Goal: Check status: Check status

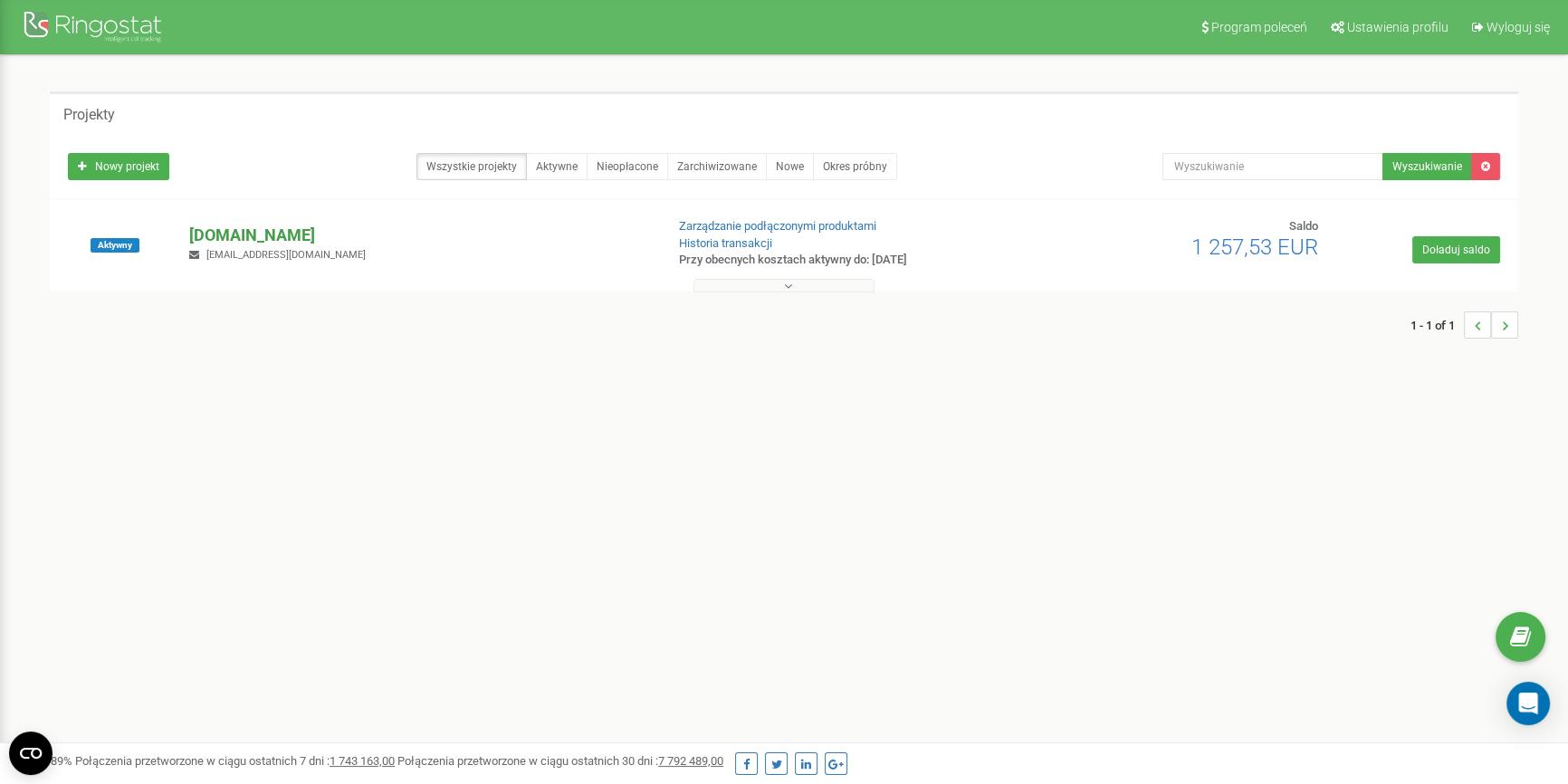
click at [221, 236] on p "[DOMAIN_NAME]" at bounding box center [419, 235] width 459 height 24
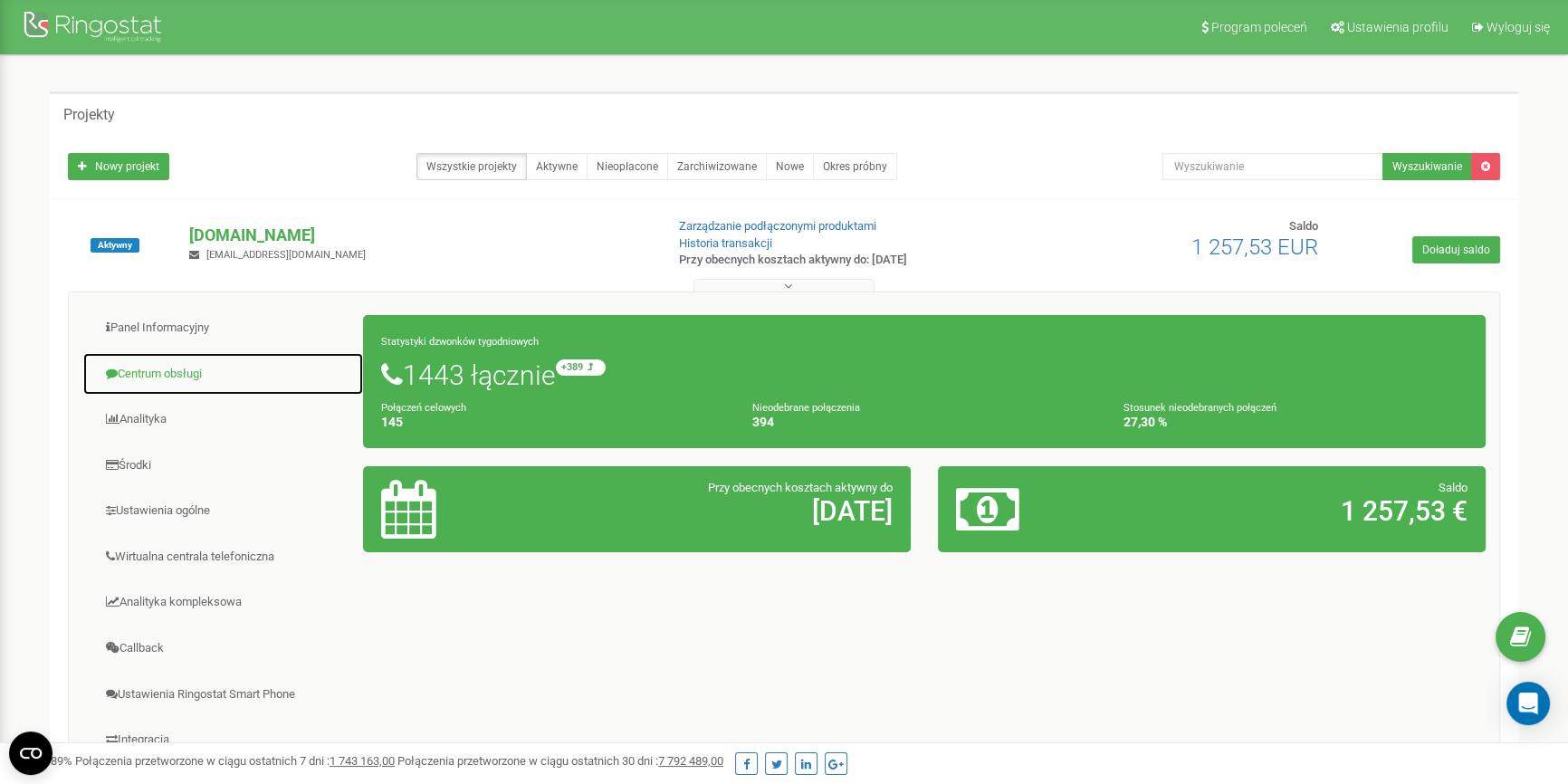
click at [160, 383] on link "Centrum obsługi" at bounding box center [223, 374] width 282 height 44
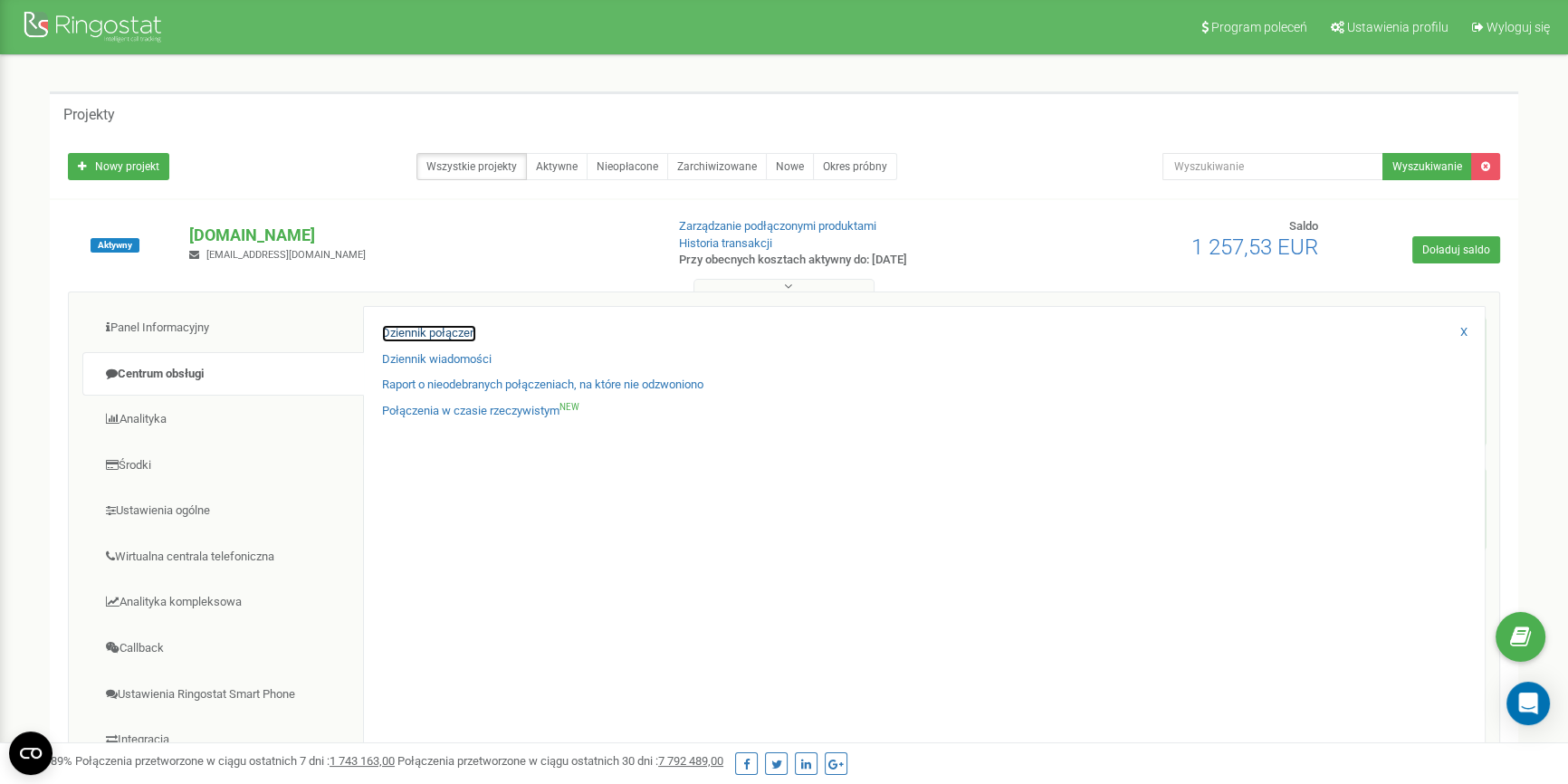
click at [386, 335] on link "Dziennik połączeń" at bounding box center [429, 333] width 94 height 17
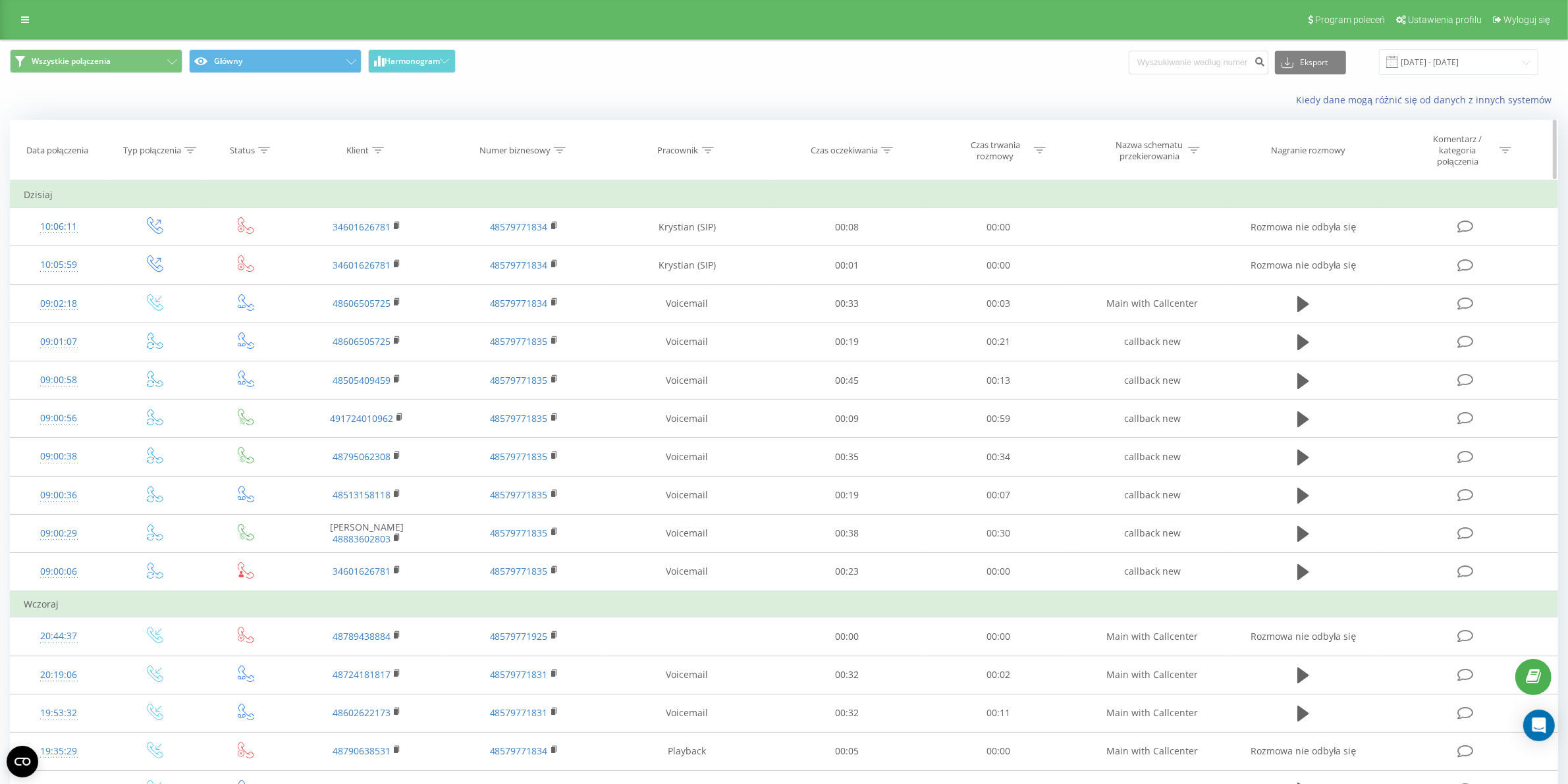
click at [379, 153] on icon at bounding box center [378, 150] width 12 height 7
click at [383, 252] on input "text" at bounding box center [367, 250] width 116 height 23
paste input "721403823"
type input "721403823"
click at [385, 272] on span "OK" at bounding box center [394, 276] width 37 height 21
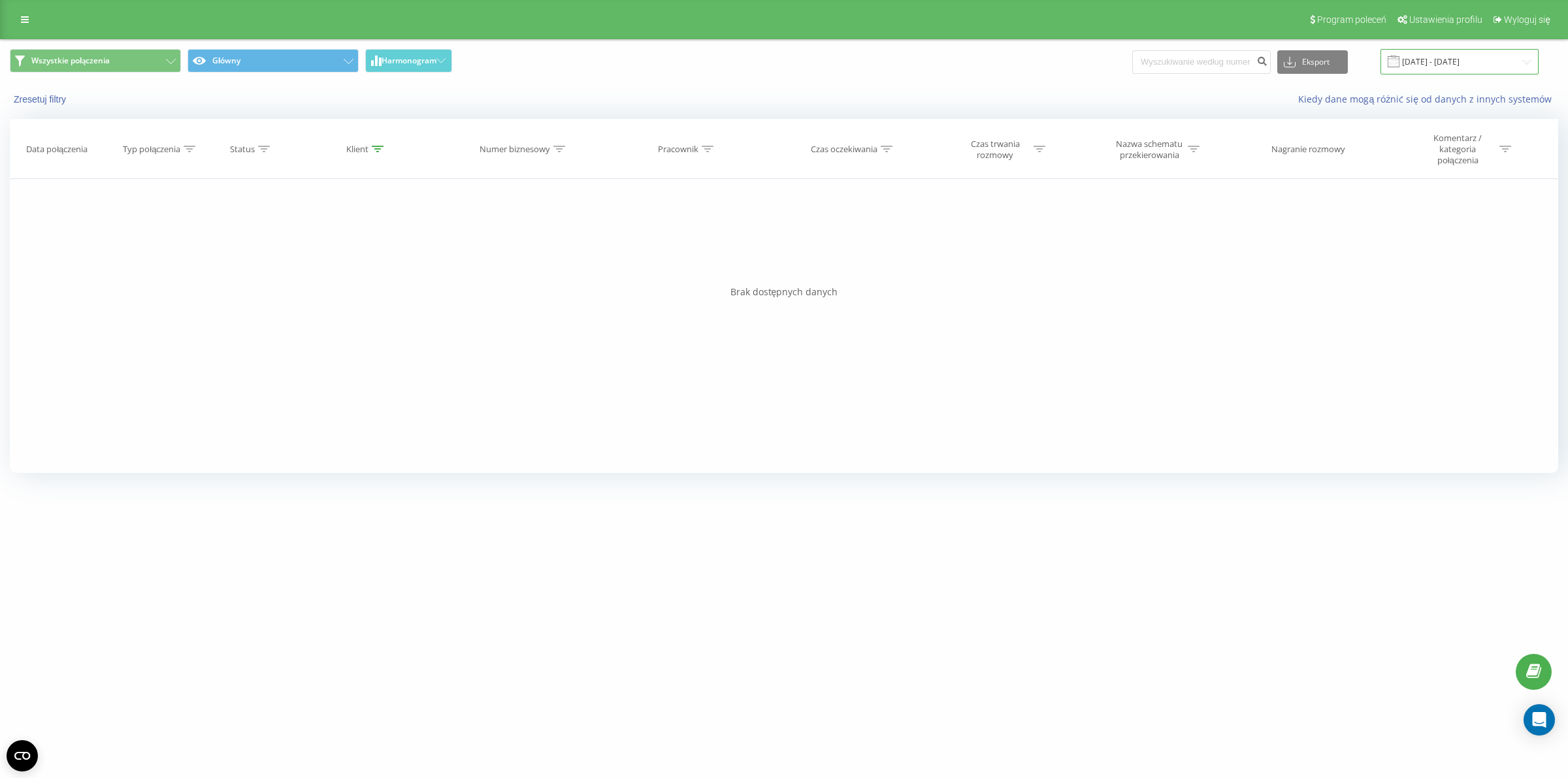
click at [1415, 66] on input "[DATE] - [DATE]" at bounding box center [1459, 61] width 158 height 26
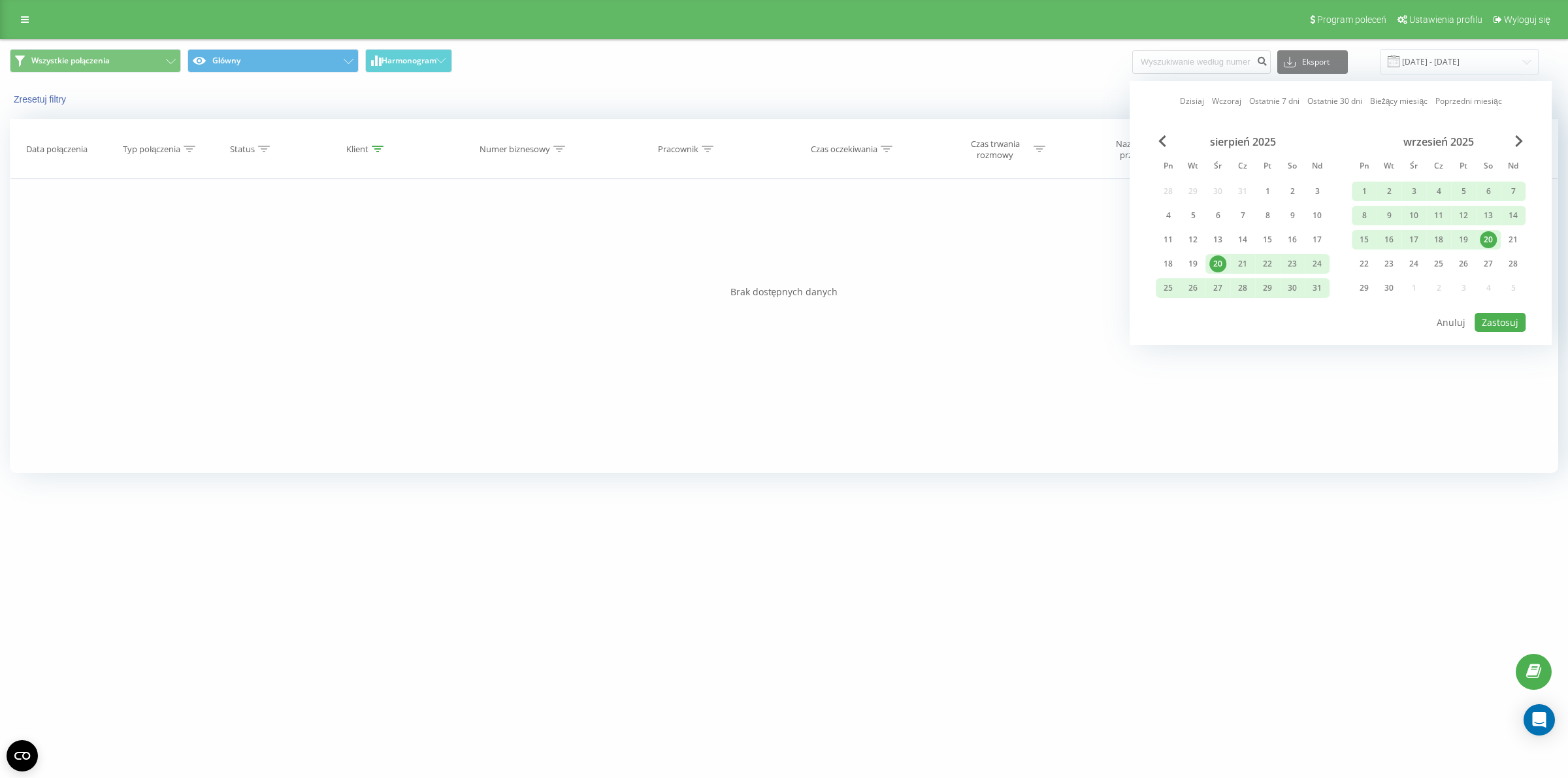
click at [1482, 234] on div "20" at bounding box center [1489, 240] width 17 height 17
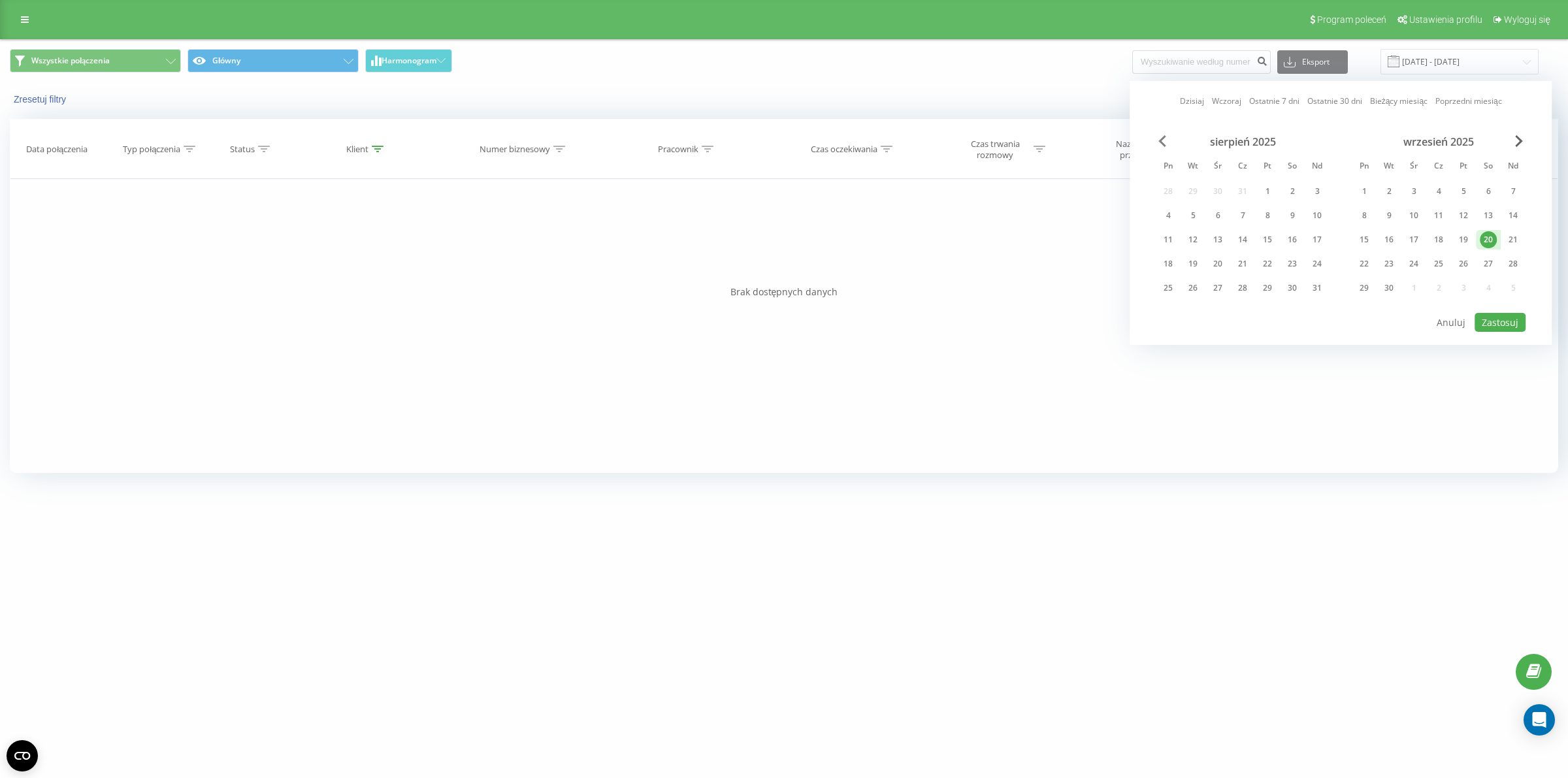
click at [1164, 141] on span "Previous Month" at bounding box center [1162, 141] width 8 height 12
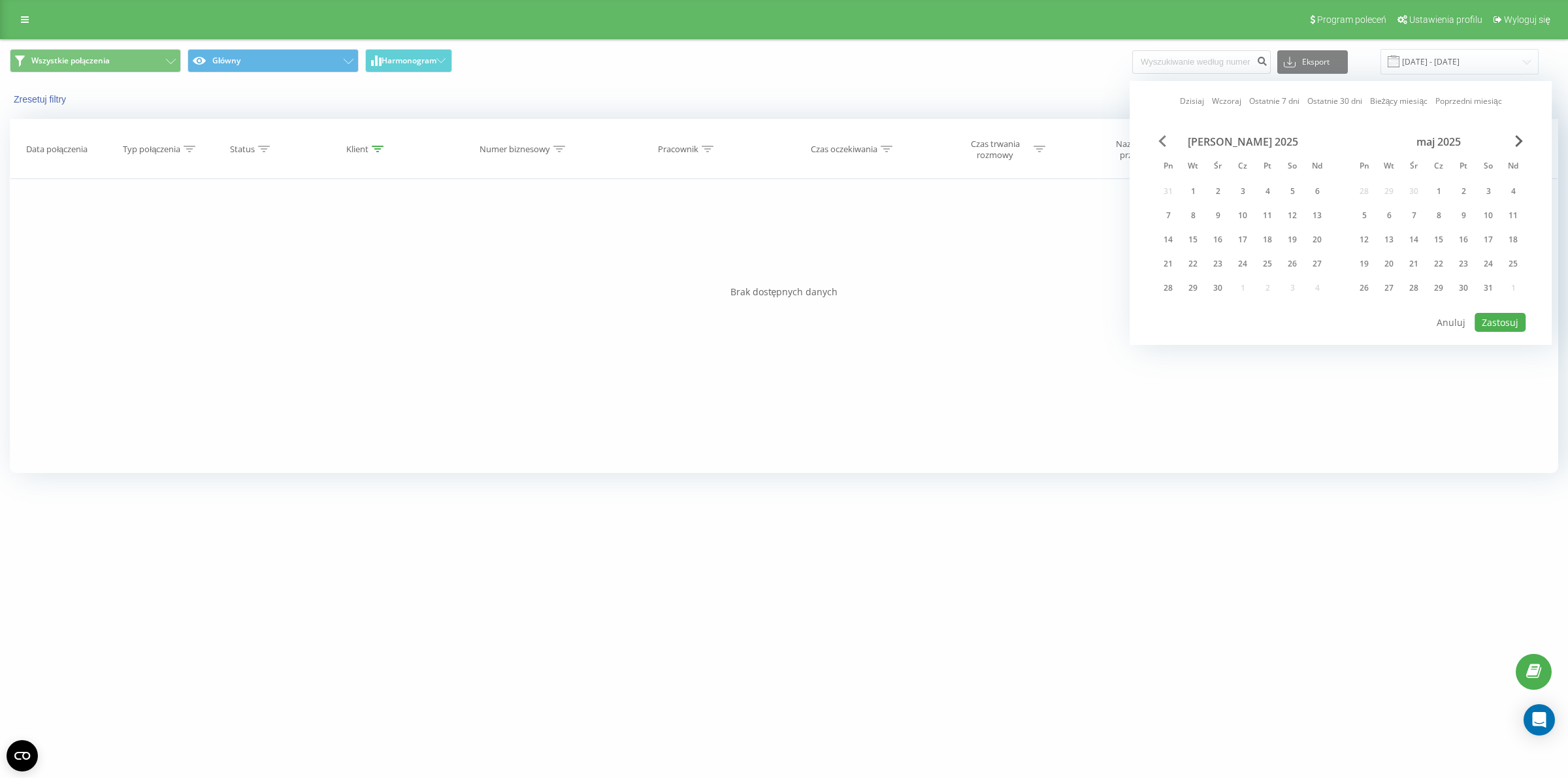
click at [1164, 141] on span "Previous Month" at bounding box center [1162, 141] width 8 height 12
click at [1223, 190] on div "1" at bounding box center [1218, 192] width 17 height 17
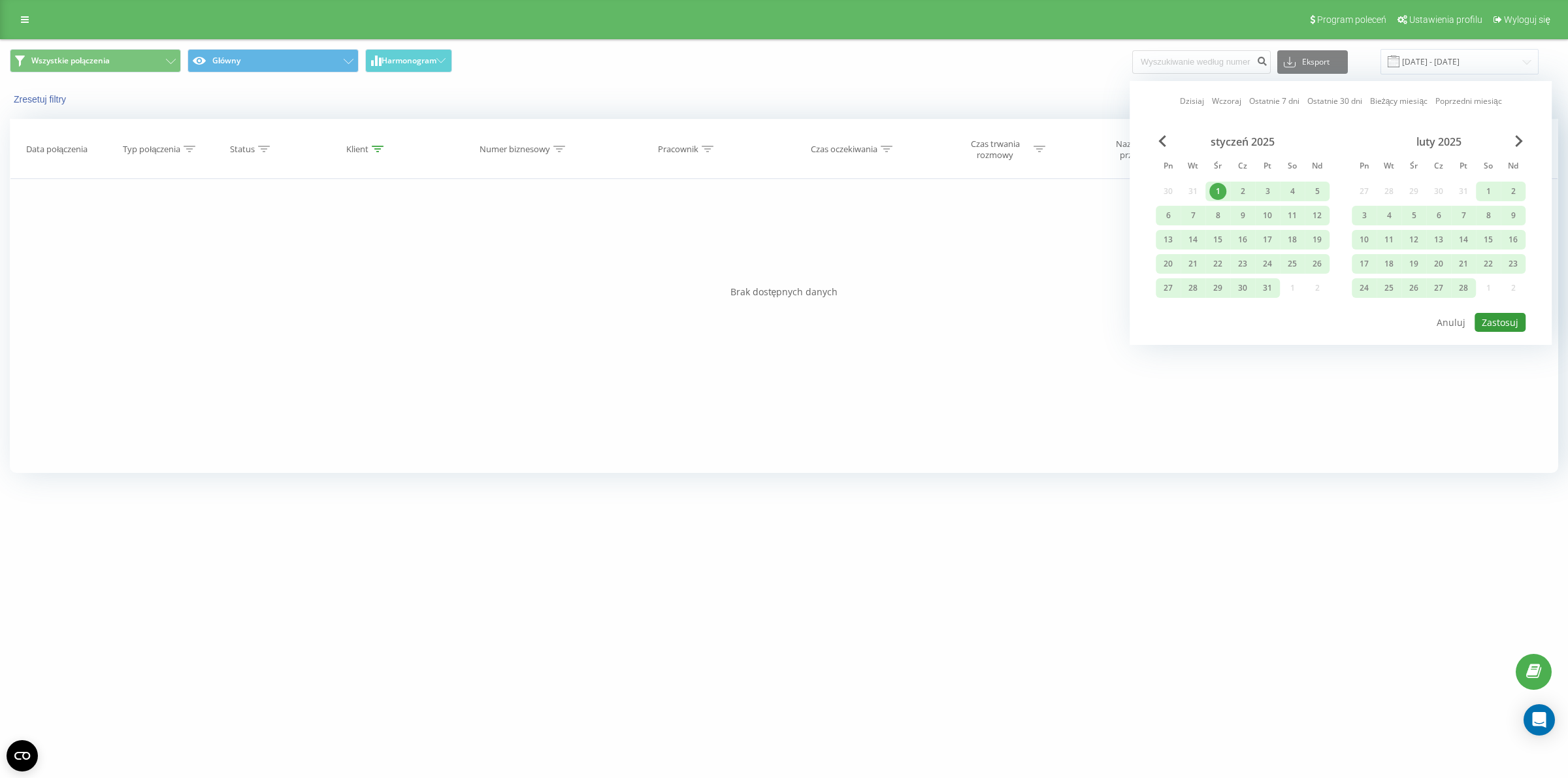
click at [1480, 328] on button "Zastosuj" at bounding box center [1500, 322] width 51 height 19
type input "[DATE] - [DATE]"
